Goal: Task Accomplishment & Management: Complete application form

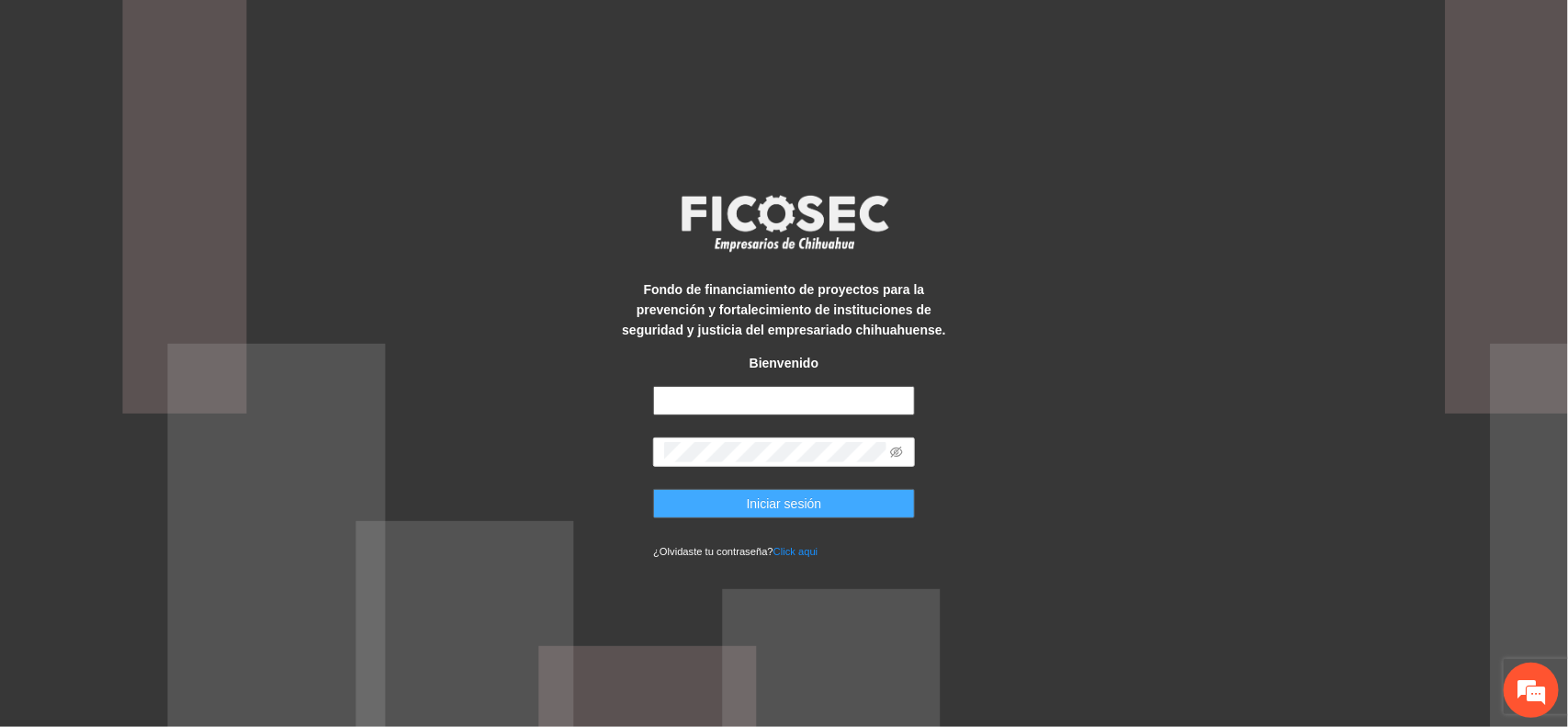
type input "**********"
click at [718, 510] on button "Iniciar sesión" at bounding box center [784, 504] width 261 height 29
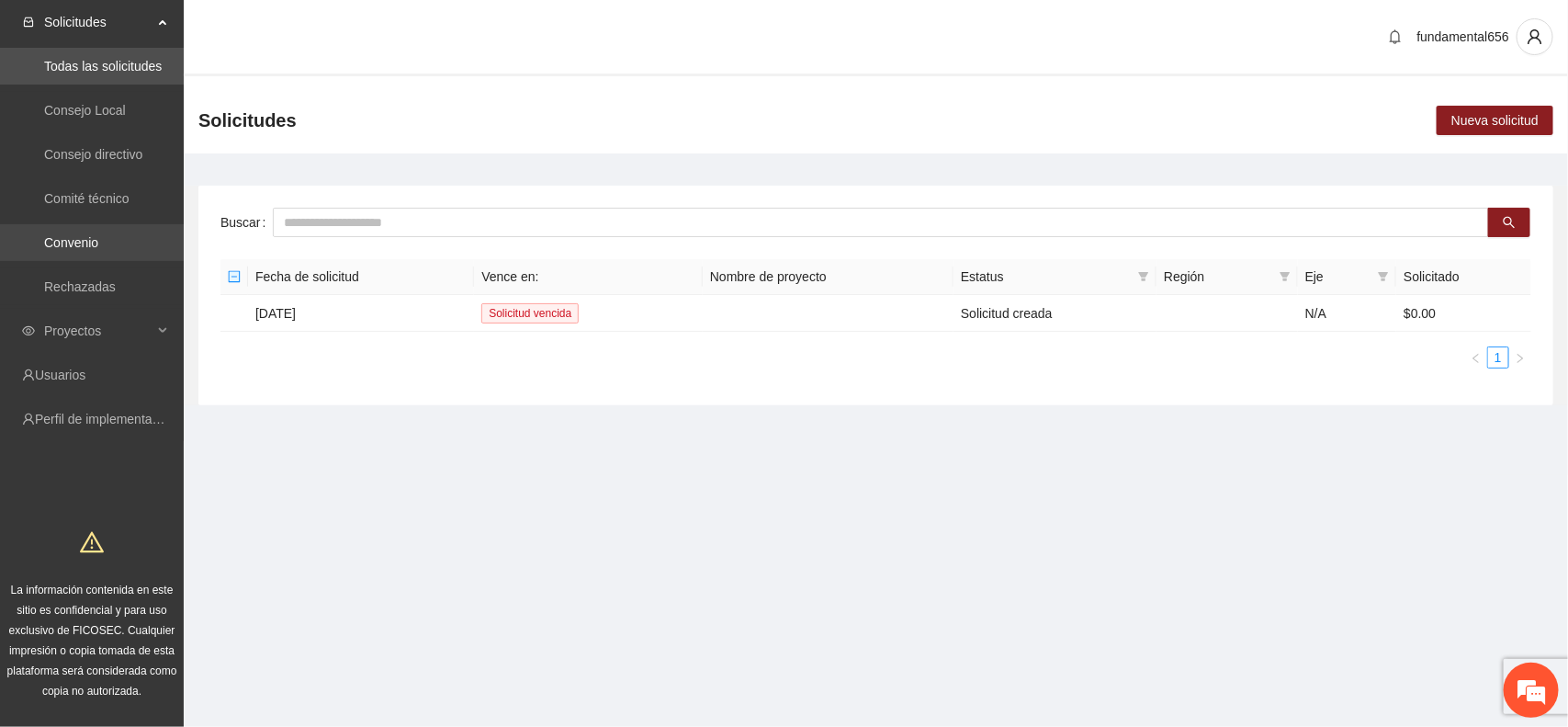
click at [97, 240] on link "Convenio" at bounding box center [71, 242] width 55 height 15
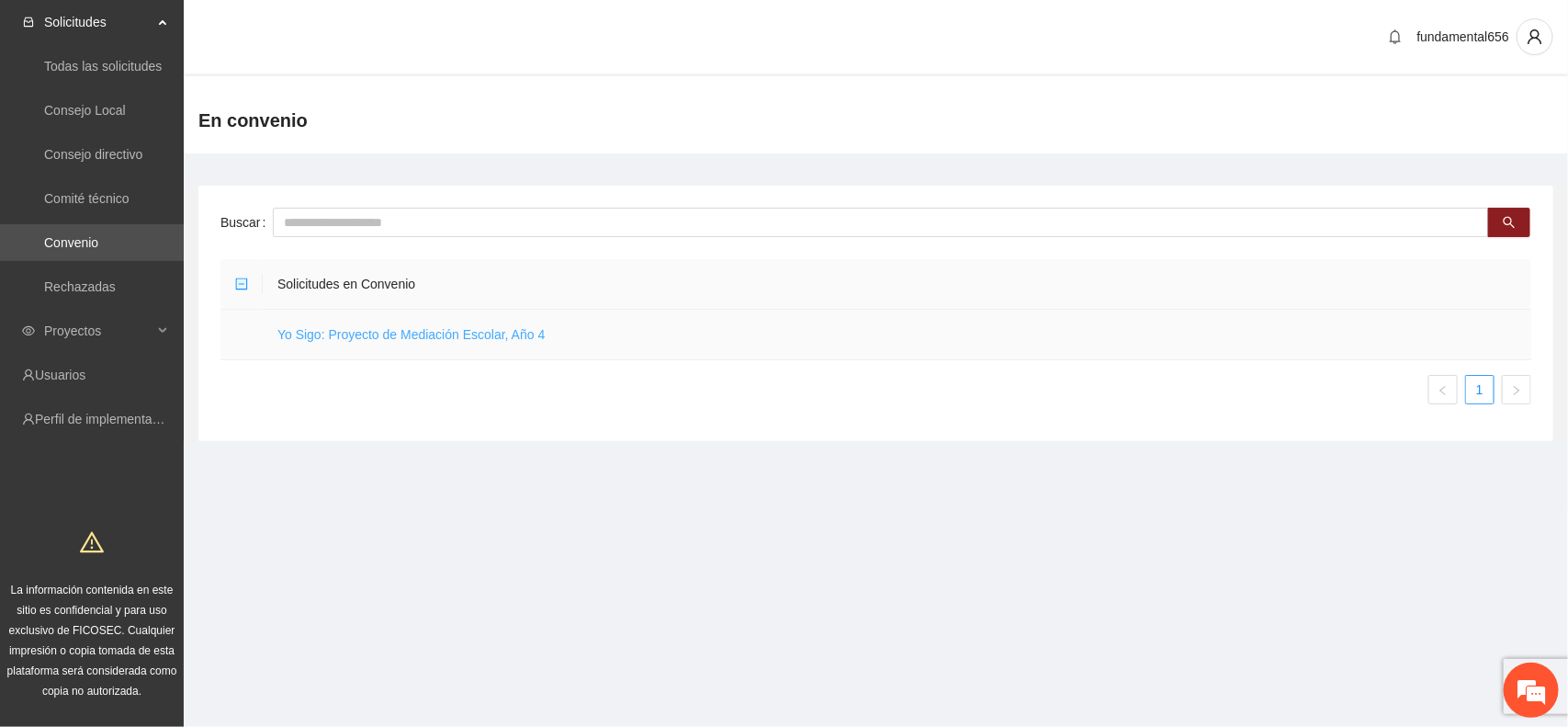
click at [337, 334] on link "Yo Sigo: Proyecto de Mediación Escolar, Año 4" at bounding box center [411, 334] width 267 height 15
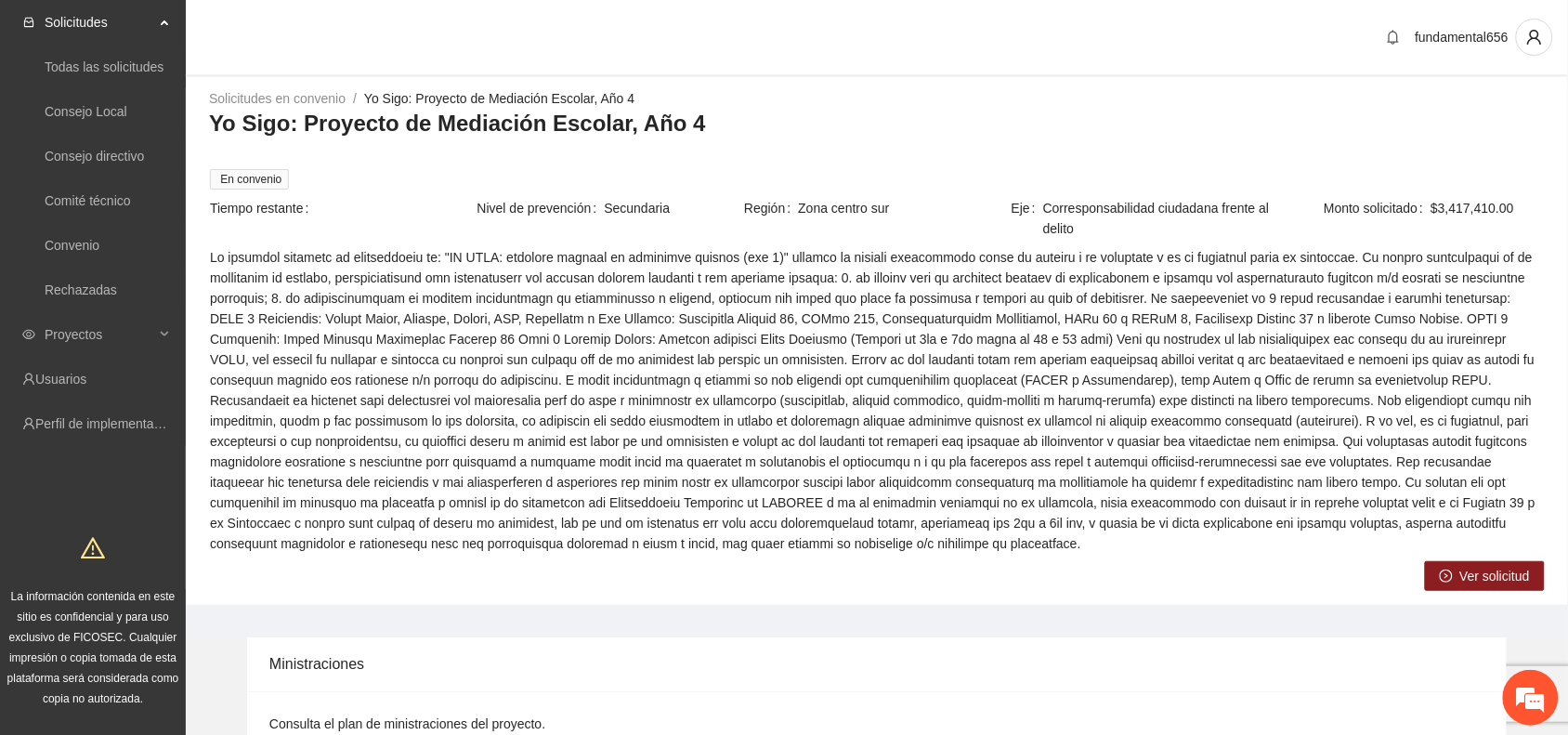
click at [1475, 577] on span "Ver solicitud" at bounding box center [1495, 575] width 70 height 21
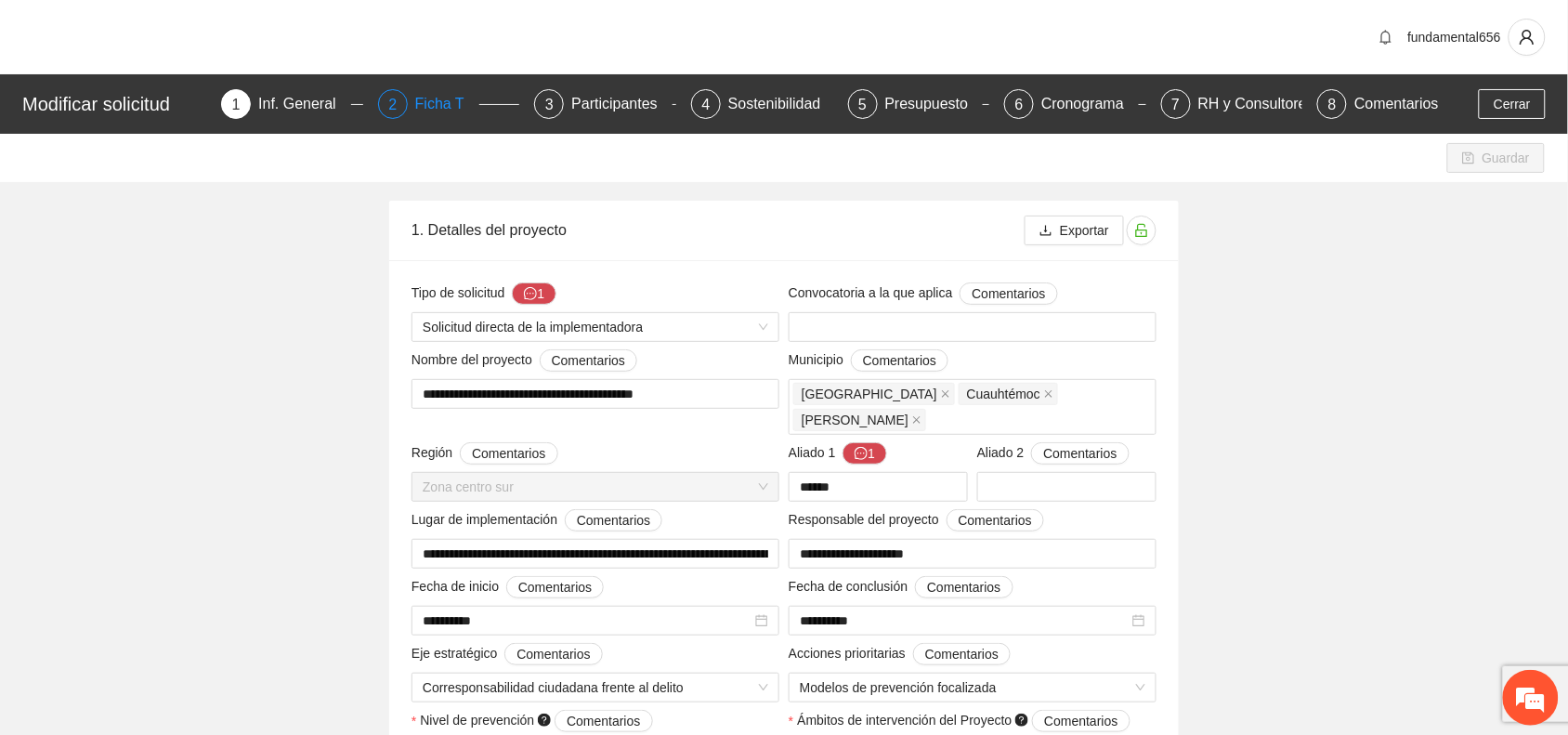
click at [442, 100] on div "Ficha T" at bounding box center [447, 104] width 64 height 30
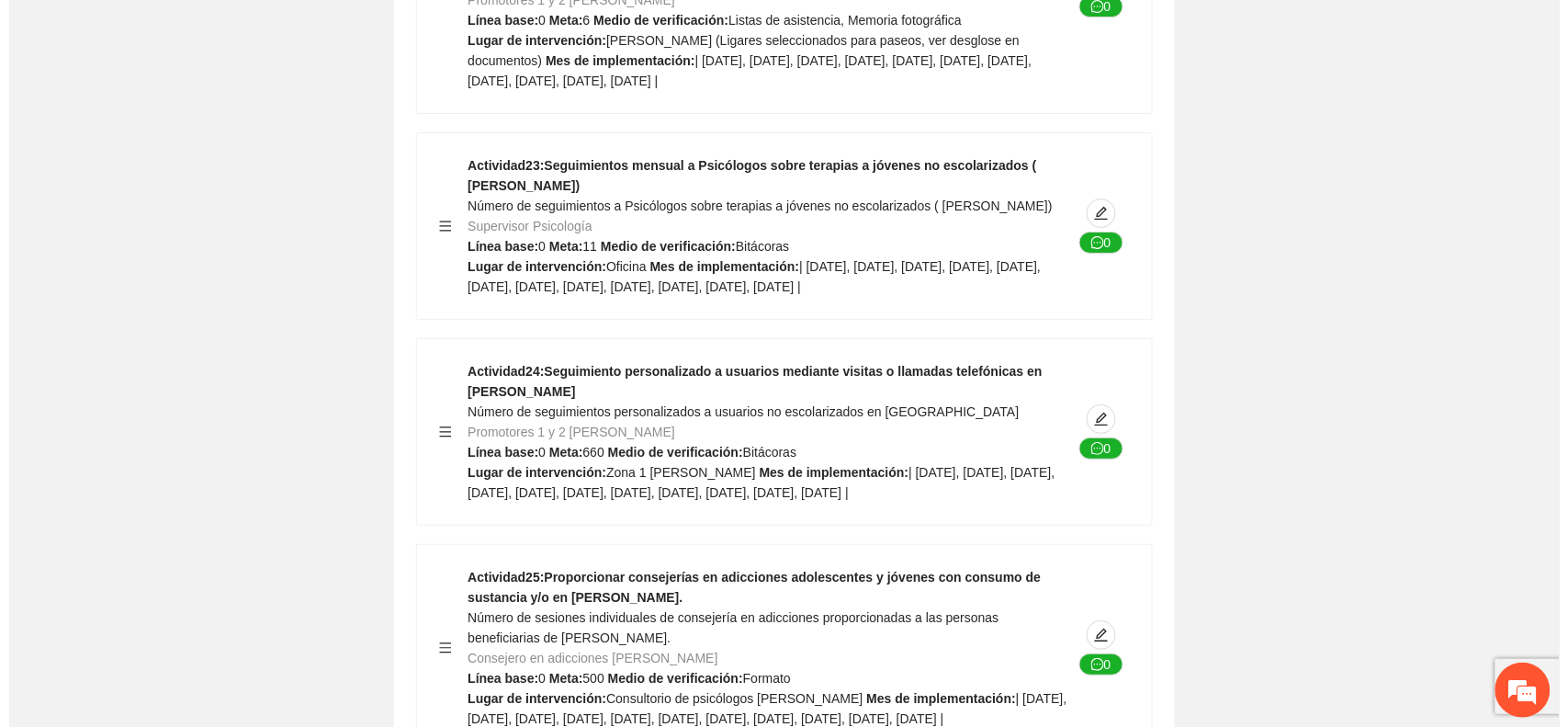
scroll to position [16538, 0]
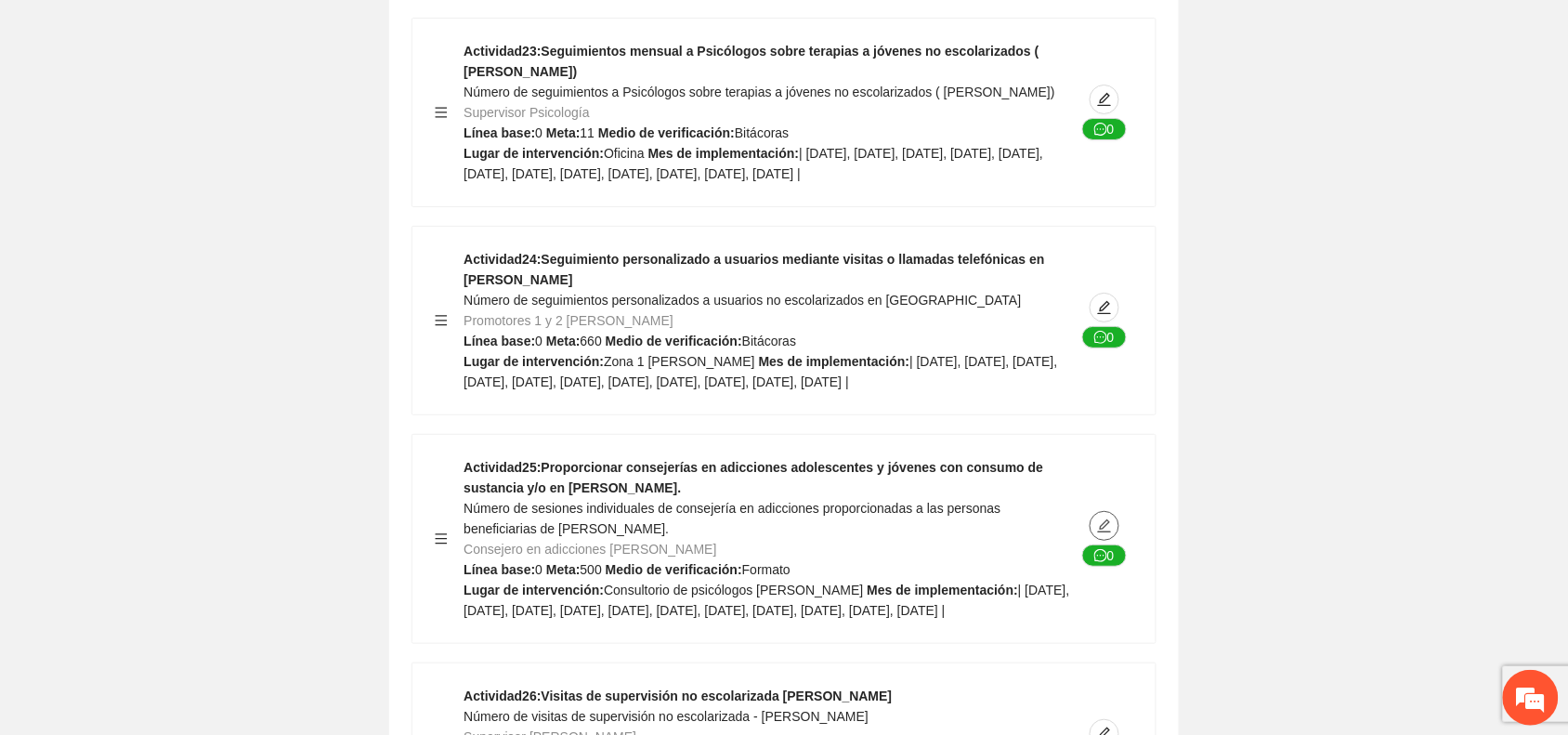
click at [1107, 518] on icon "edit" at bounding box center [1104, 525] width 15 height 15
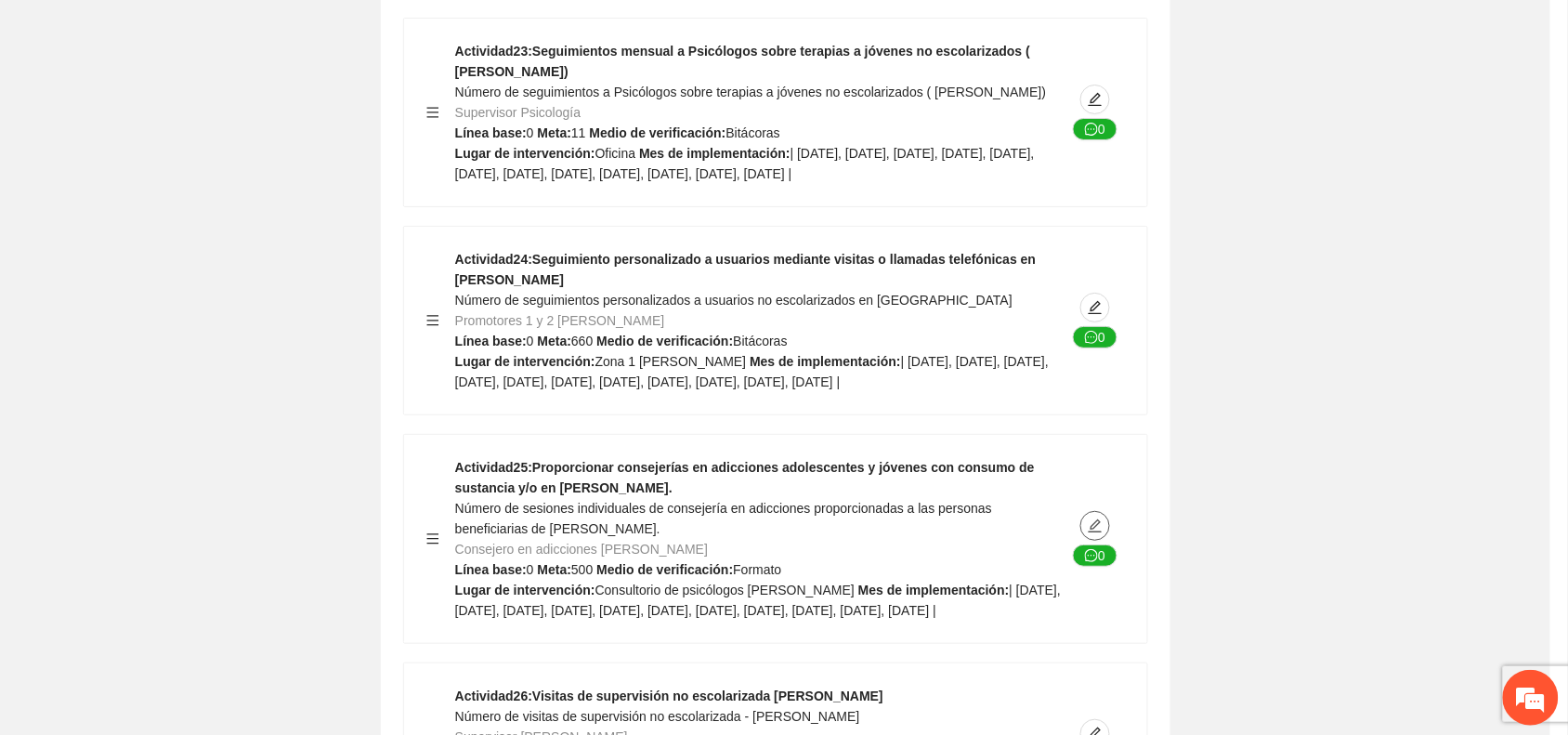
type textarea "**********"
type input "**********"
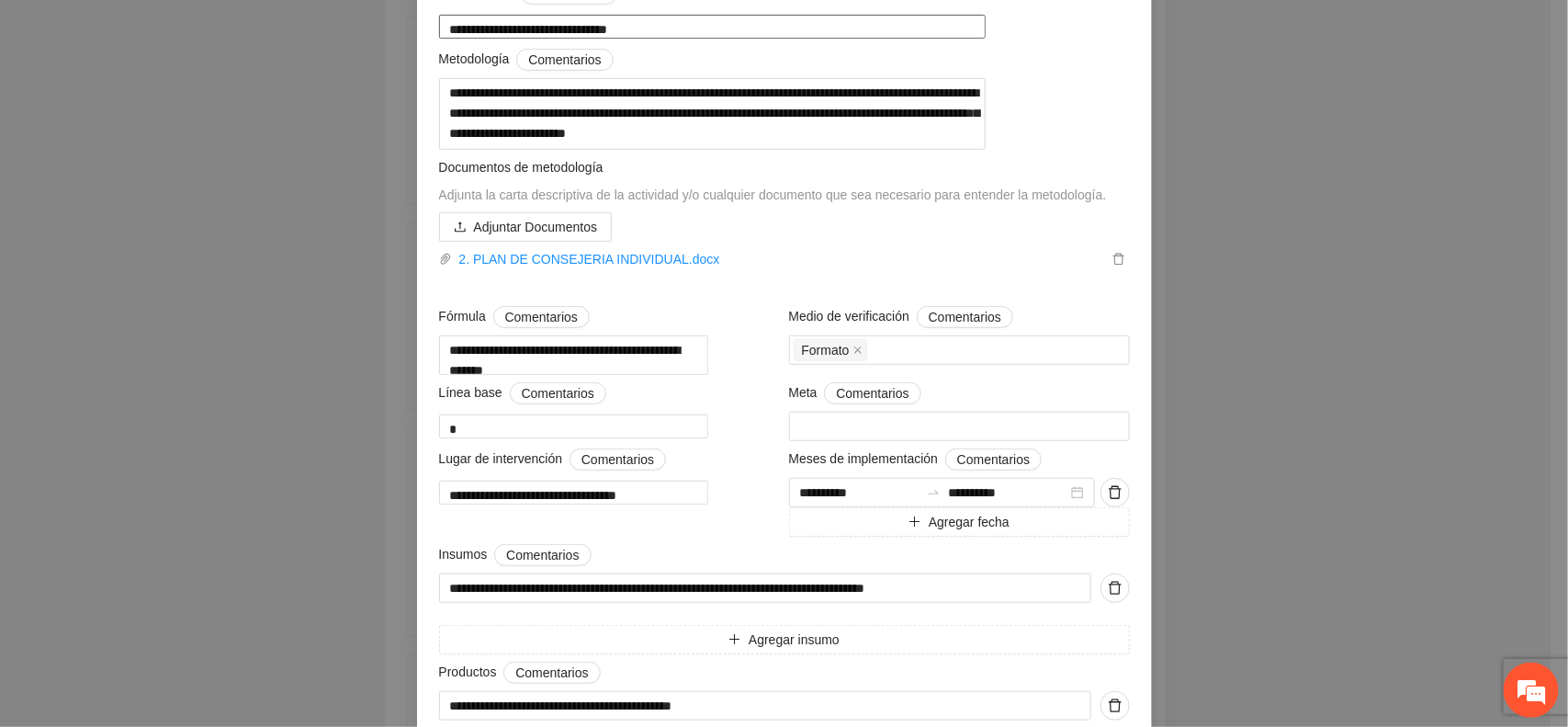
scroll to position [274, 0]
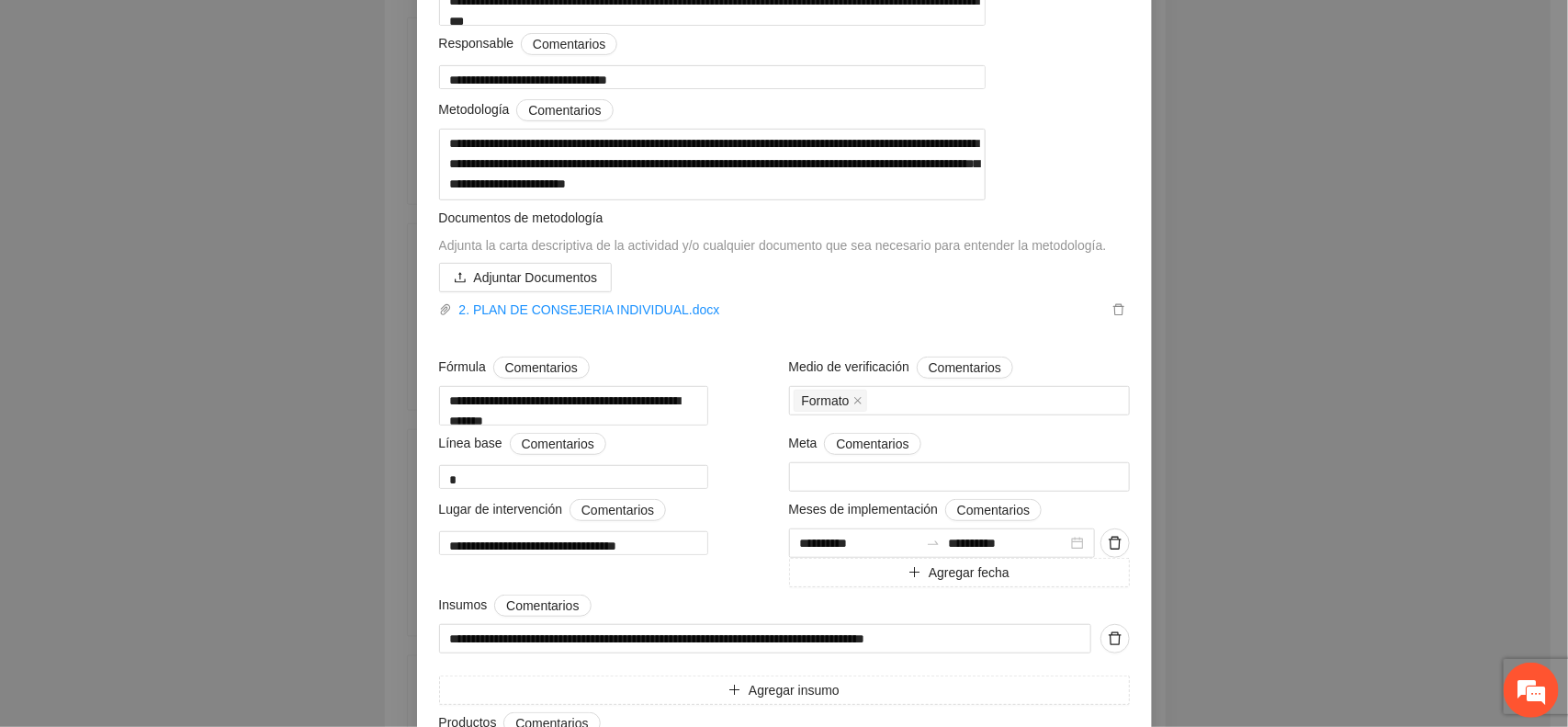
click at [452, 120] on span "Metodología Comentarios" at bounding box center [526, 110] width 175 height 22
click at [528, 120] on span "Comentarios" at bounding box center [564, 110] width 72 height 20
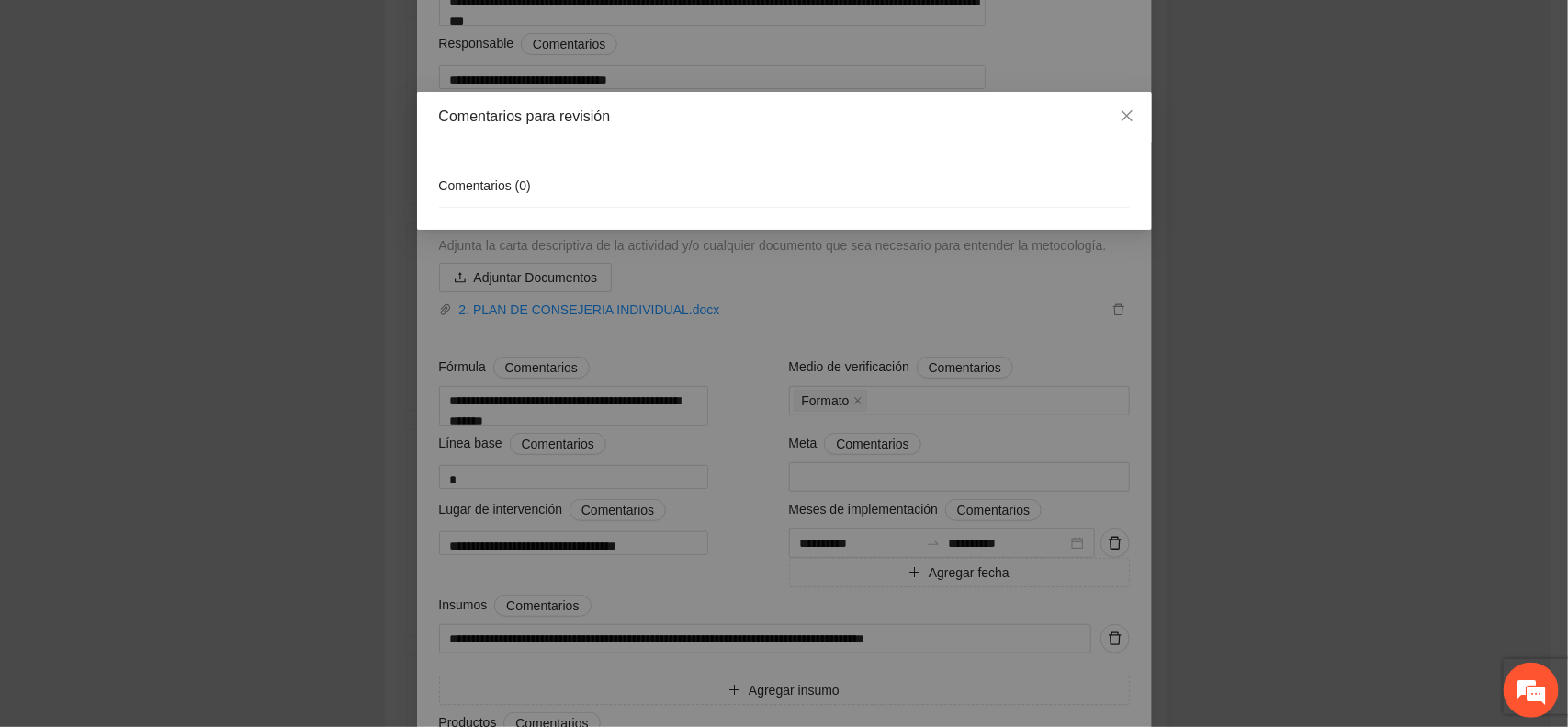
click at [326, 180] on div "Comentarios para revisión Comentarios ( 0 )" at bounding box center [784, 363] width 1568 height 727
click at [1125, 117] on icon "close" at bounding box center [1127, 115] width 15 height 15
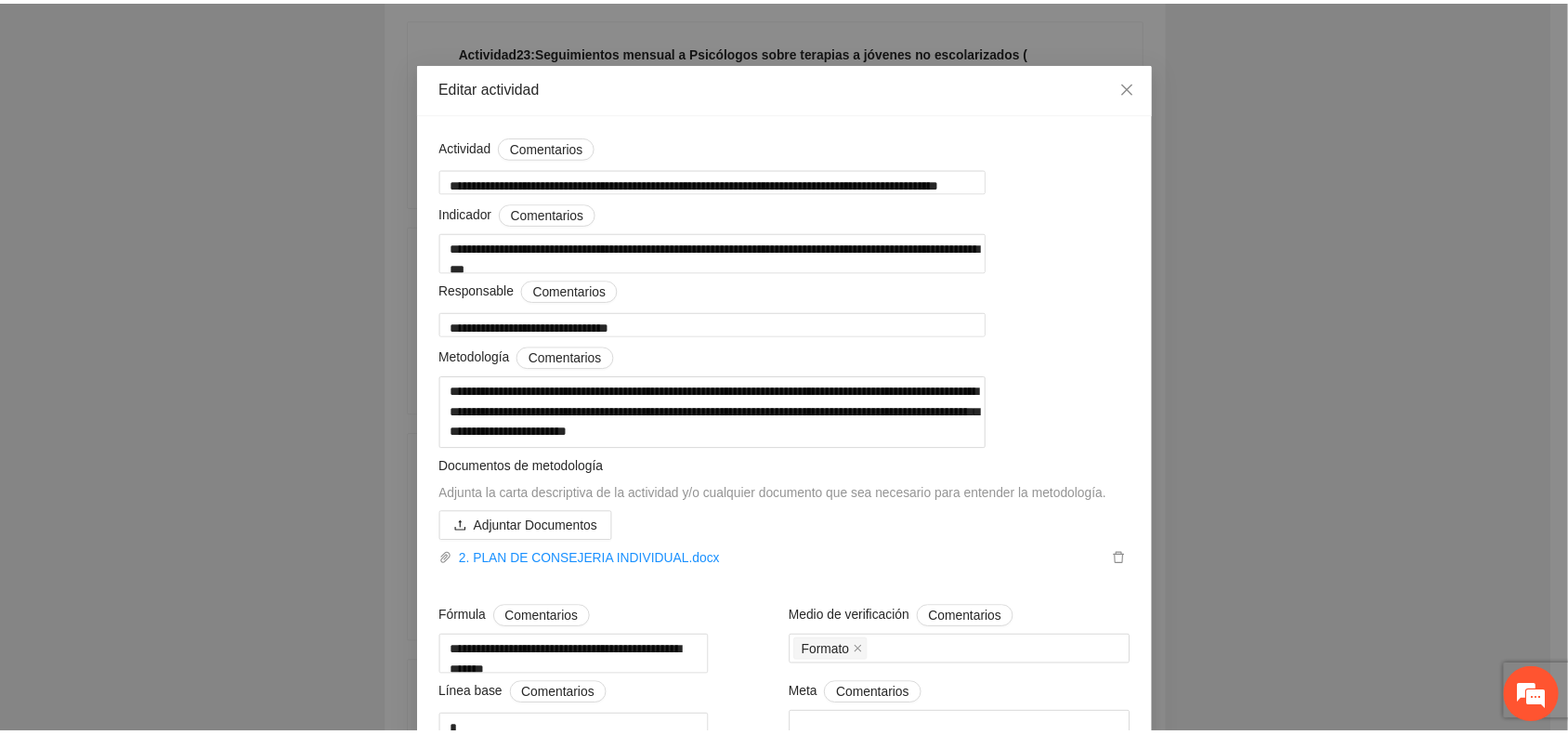
scroll to position [0, 0]
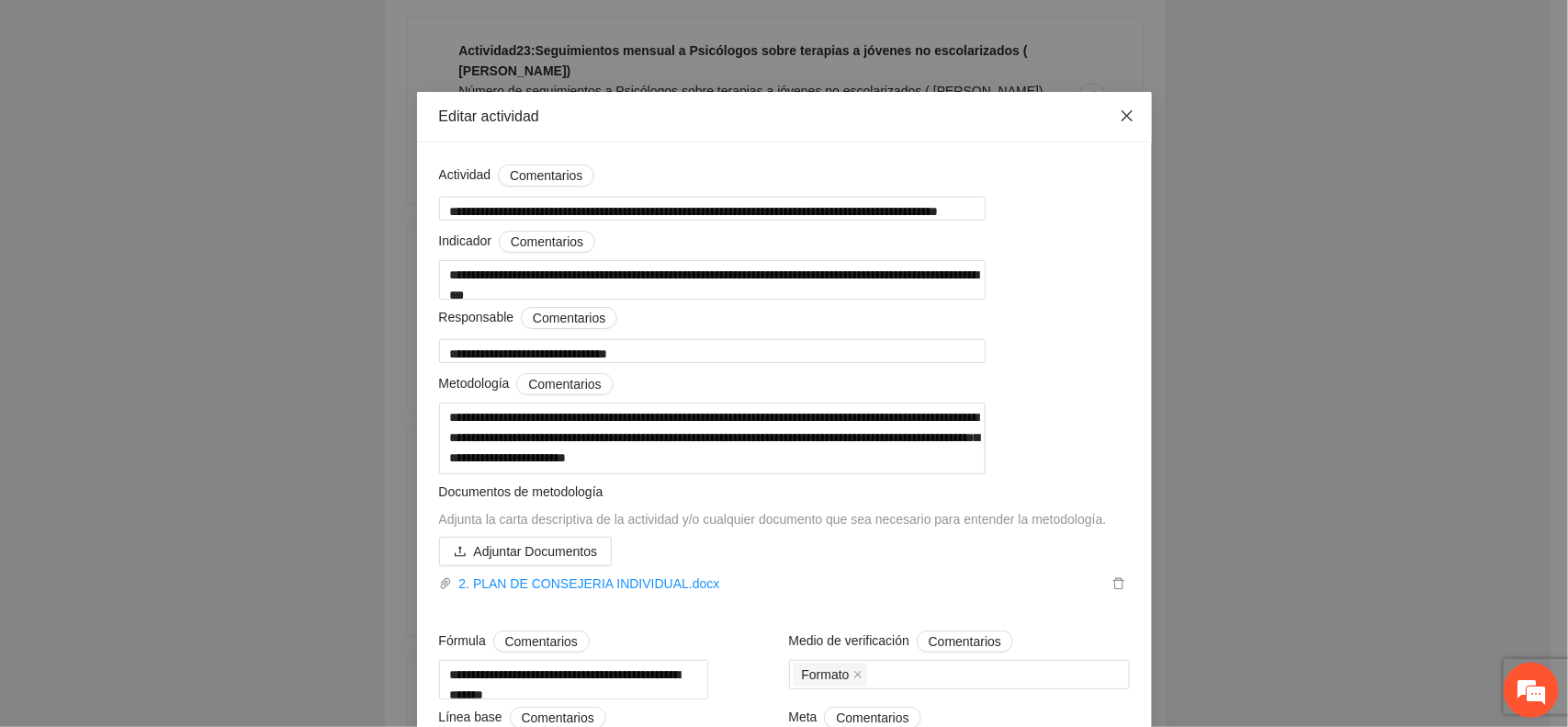
click at [1122, 117] on icon "close" at bounding box center [1127, 115] width 15 height 15
